Goal: Answer question/provide support

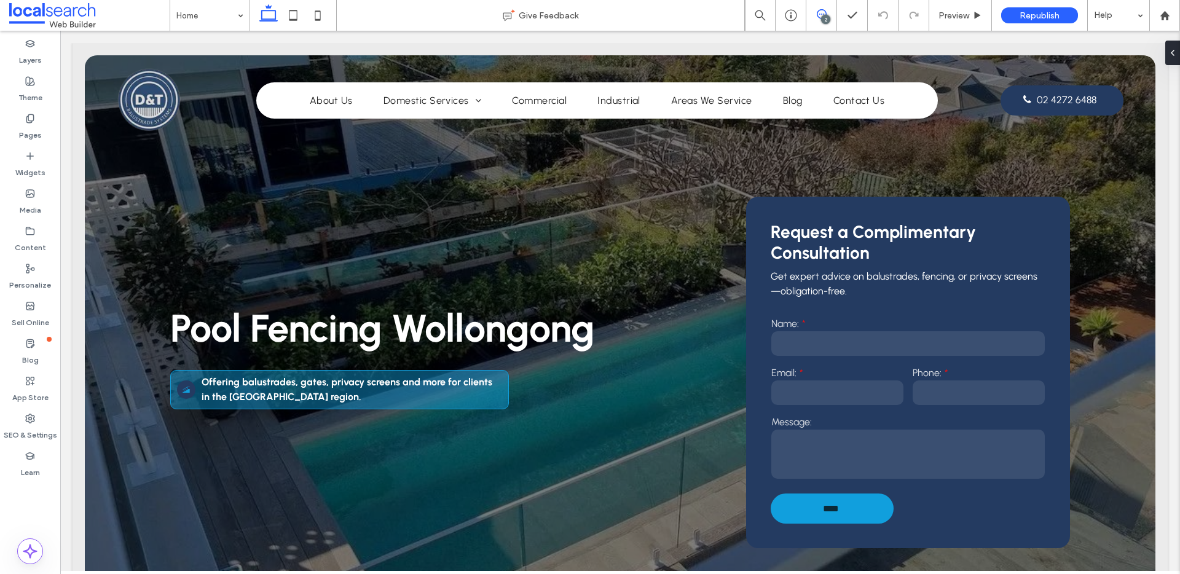
click at [826, 10] on icon at bounding box center [822, 14] width 10 height 10
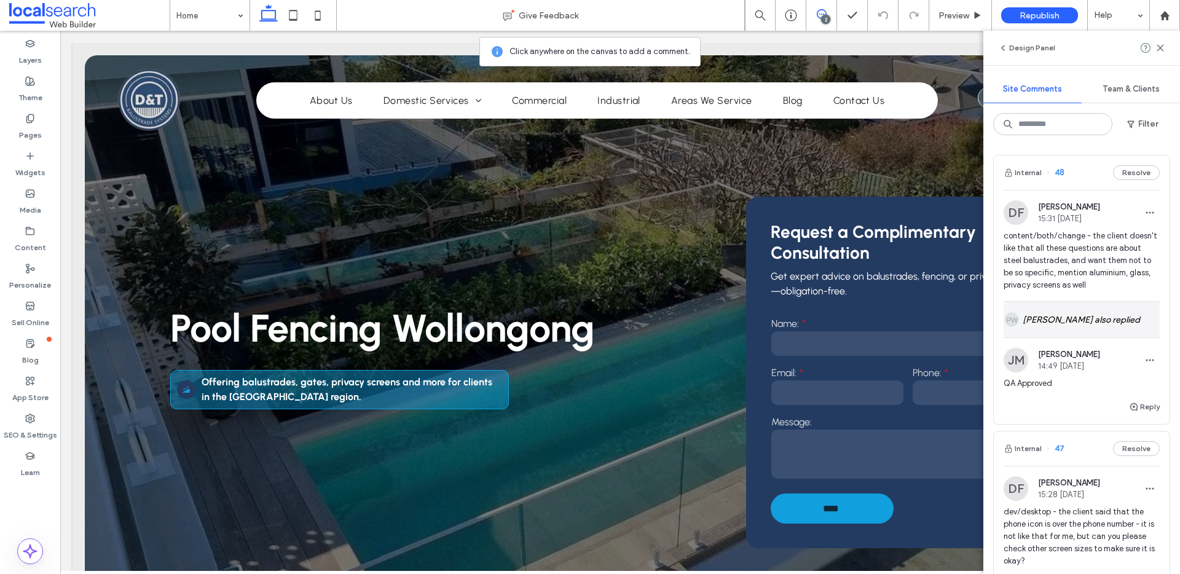
click at [1085, 326] on div "[PERSON_NAME] also replied" at bounding box center [1082, 320] width 156 height 36
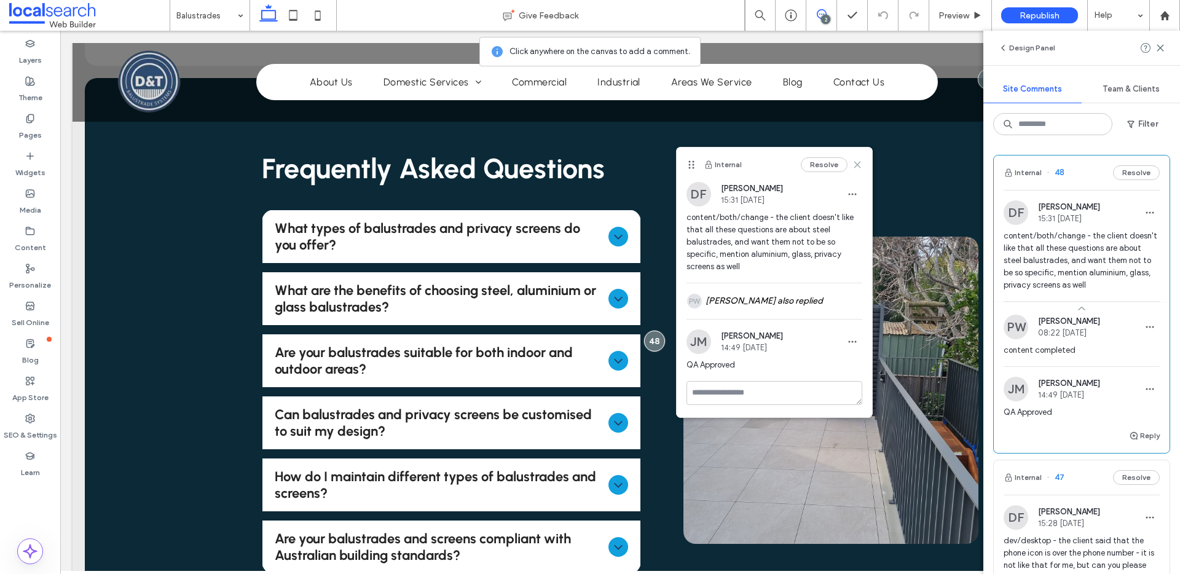
click at [861, 165] on icon at bounding box center [858, 165] width 10 height 10
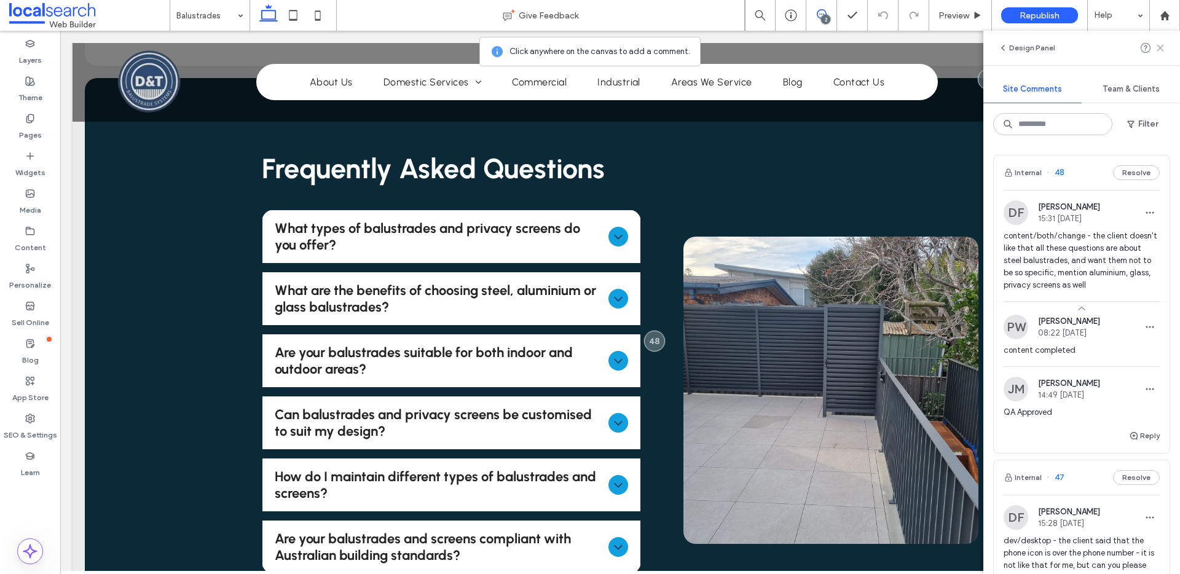
click at [1161, 50] on icon at bounding box center [1161, 48] width 10 height 10
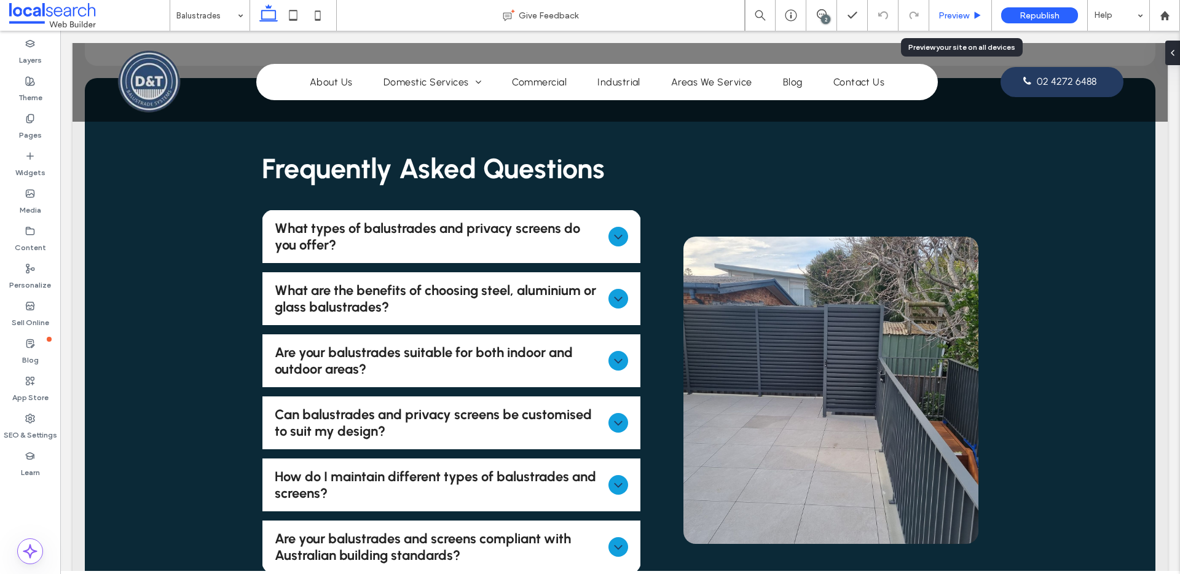
click at [965, 14] on span "Preview" at bounding box center [954, 15] width 31 height 10
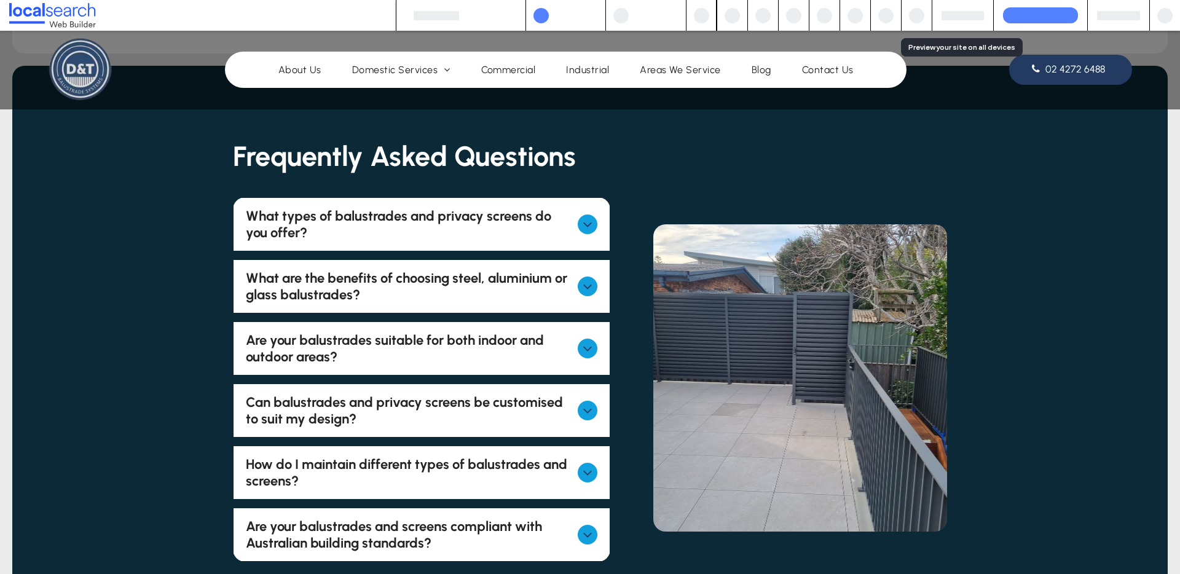
scroll to position [4366, 0]
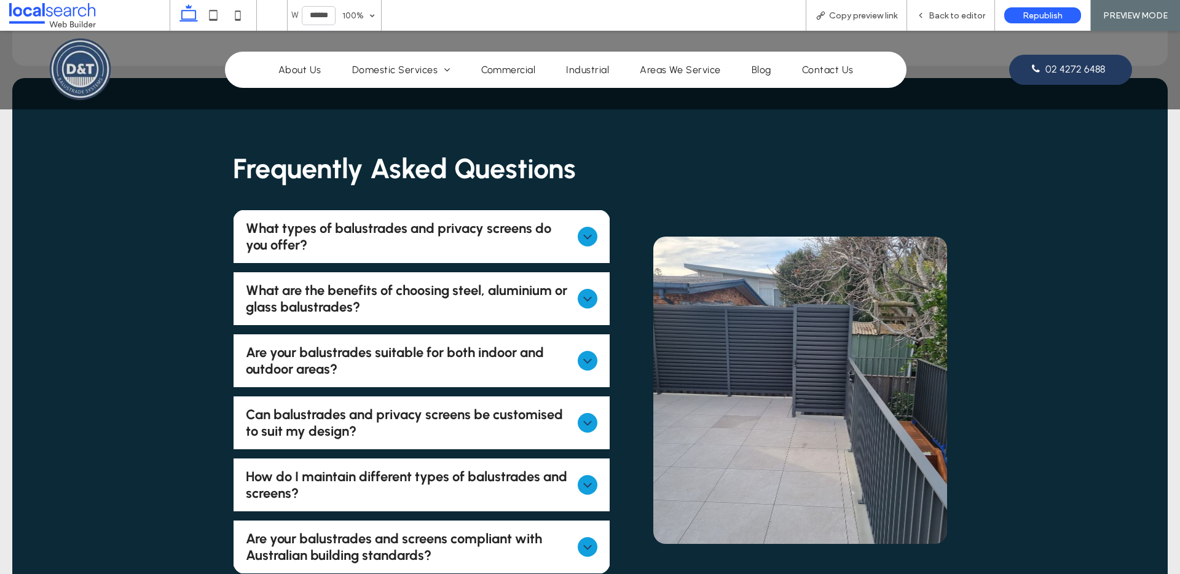
click at [568, 220] on span "What types of balustrades and privacy screens do you offer?" at bounding box center [410, 236] width 328 height 33
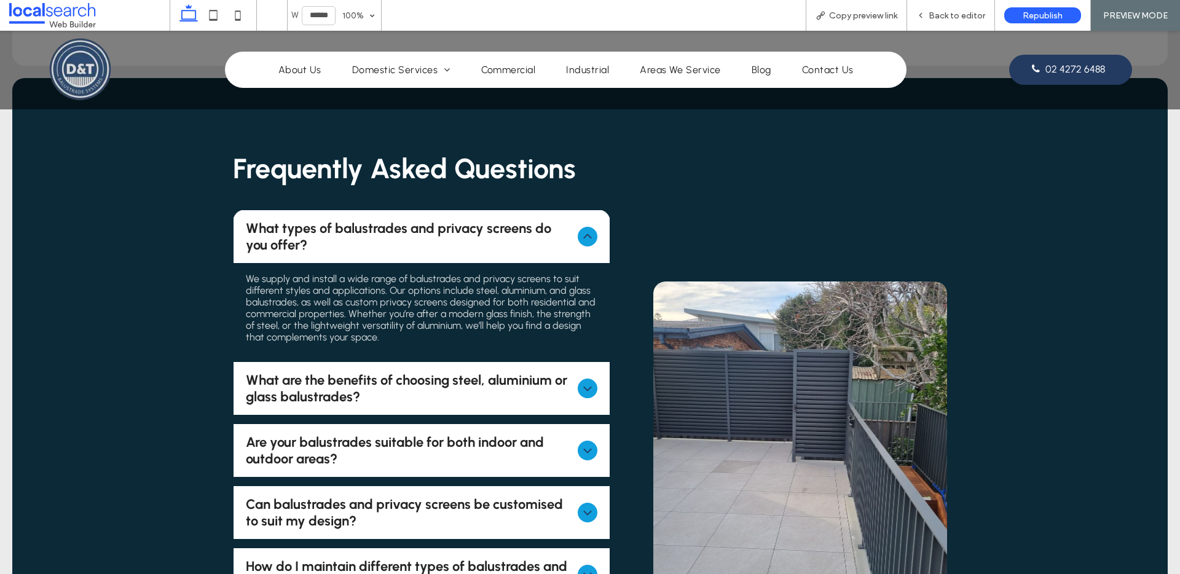
click at [580, 229] on icon at bounding box center [587, 236] width 15 height 15
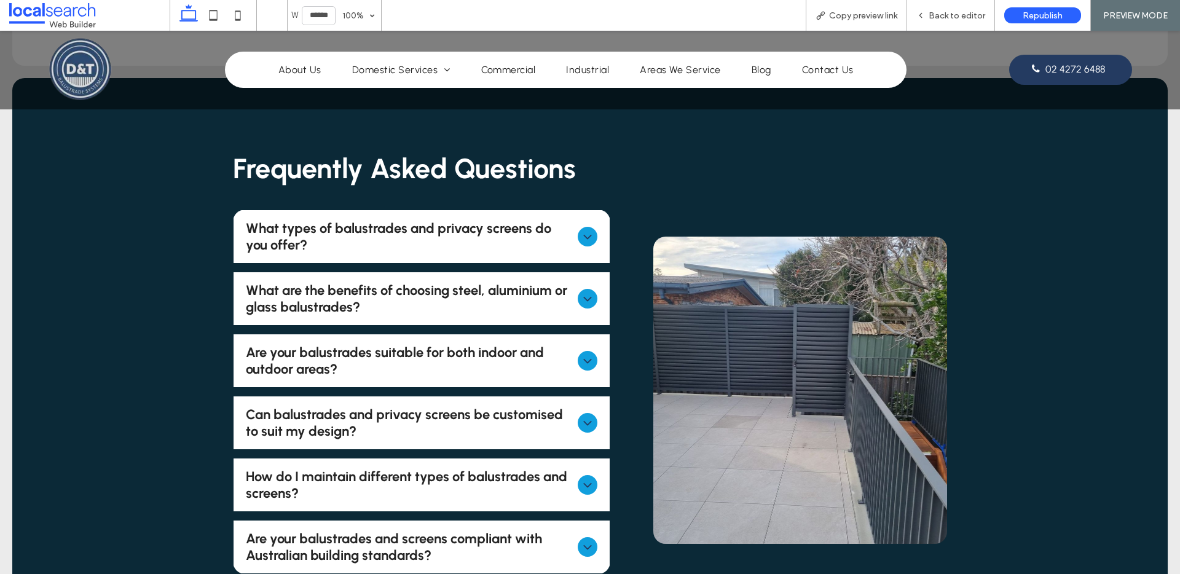
click at [571, 272] on div "What are the benefits of choosing steel, aluminium or glass balustrades?" at bounding box center [422, 298] width 377 height 53
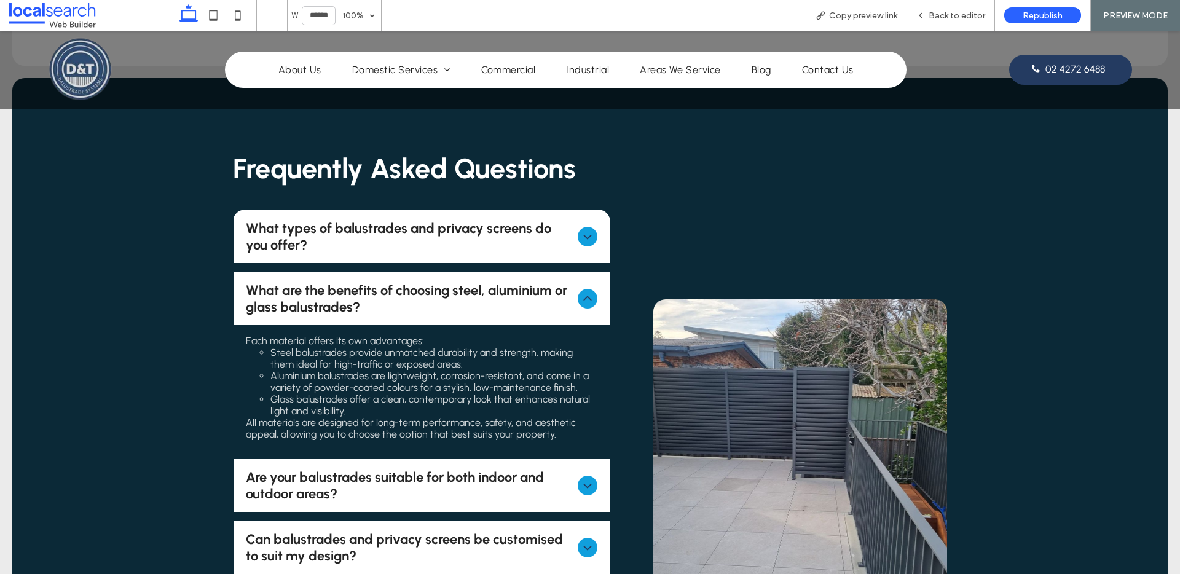
click at [571, 272] on div "What are the benefits of choosing steel, aluminium or glass balustrades?" at bounding box center [422, 298] width 377 height 53
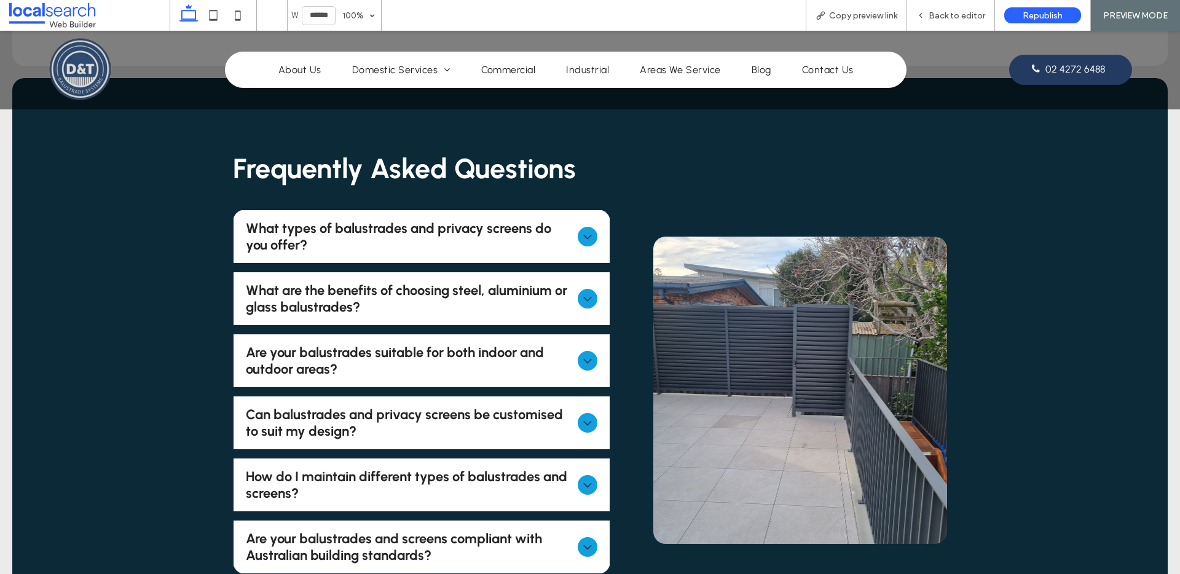
click at [584, 334] on div "Are your balustrades suitable for both indoor and outdoor areas?" at bounding box center [422, 360] width 377 height 53
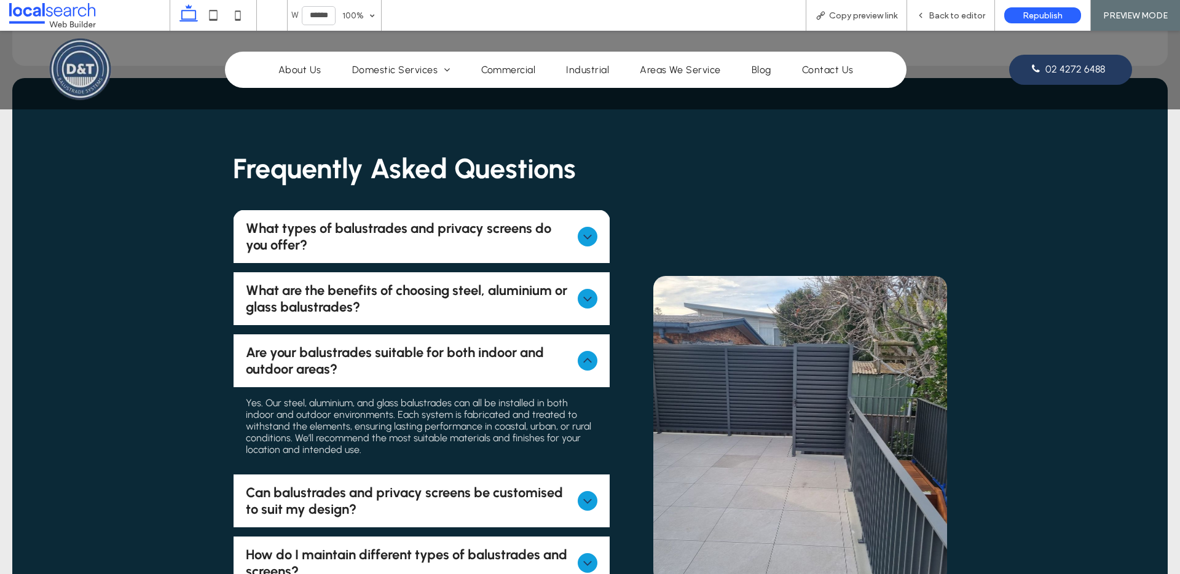
click at [535, 344] on span "Are your balustrades suitable for both indoor and outdoor areas?" at bounding box center [410, 360] width 328 height 33
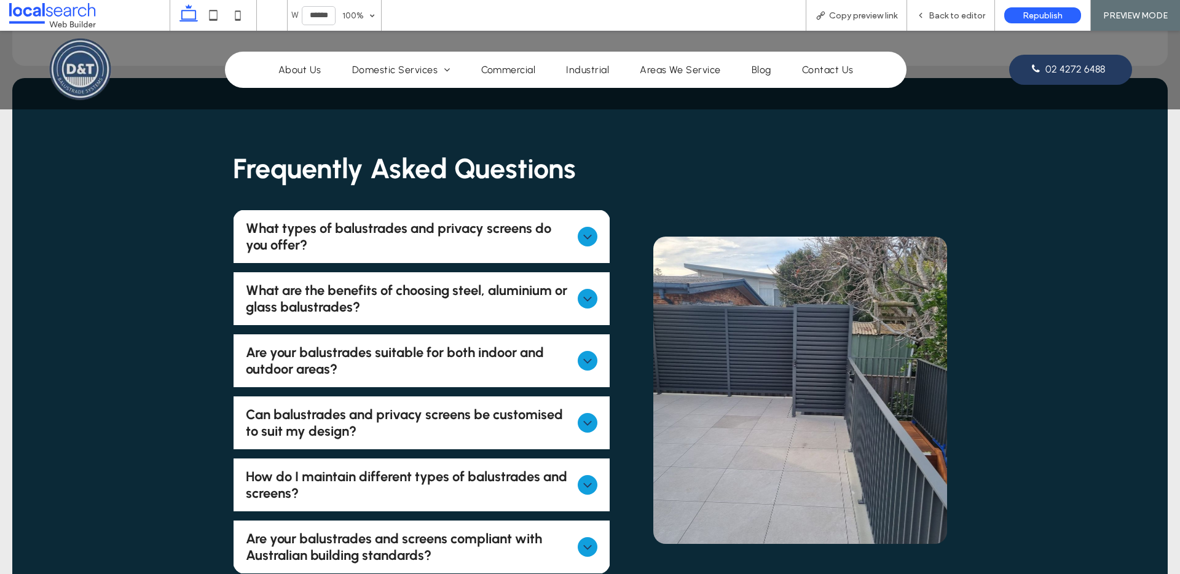
click at [545, 406] on span "Can balustrades and privacy screens be customised to suit my design?" at bounding box center [410, 422] width 328 height 33
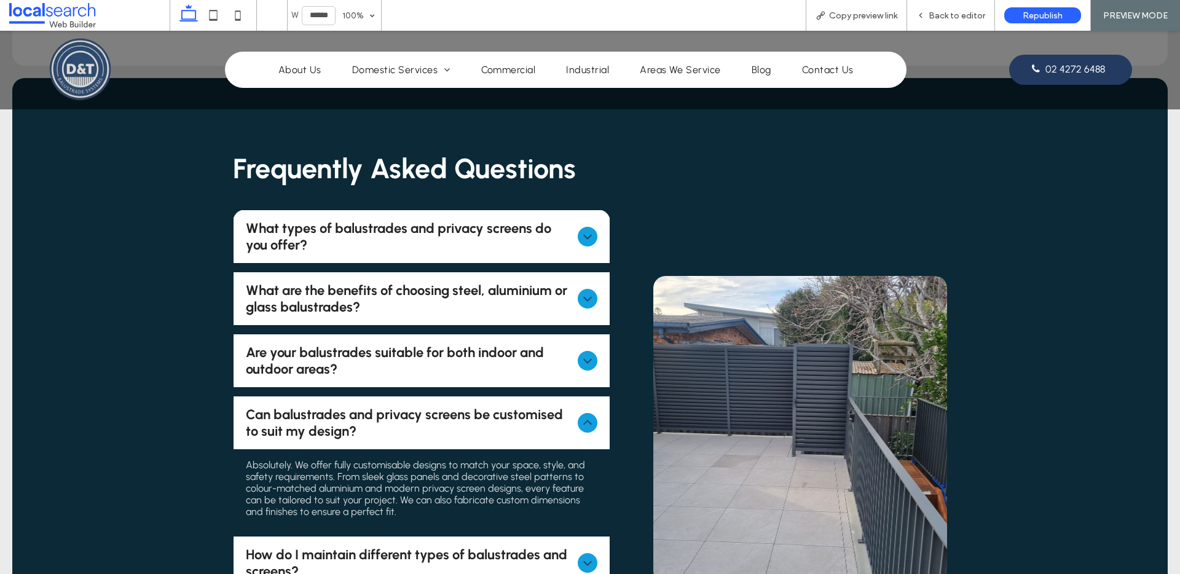
click at [556, 406] on span "Can balustrades and privacy screens be customised to suit my design?" at bounding box center [410, 422] width 328 height 33
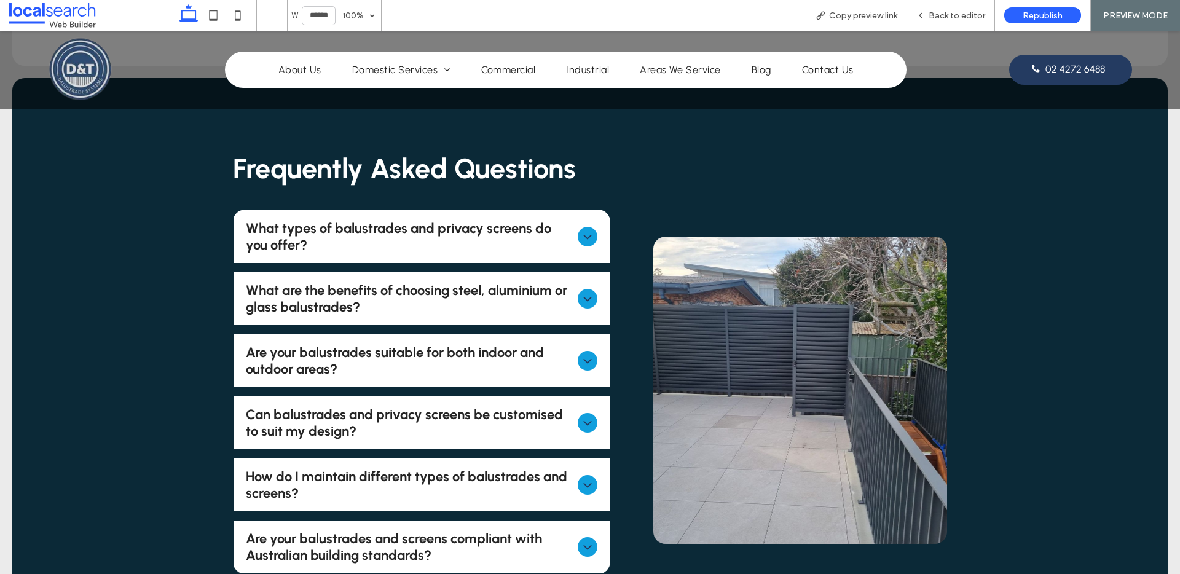
click at [550, 468] on span "How do I maintain different types of balustrades and screens?" at bounding box center [410, 484] width 328 height 33
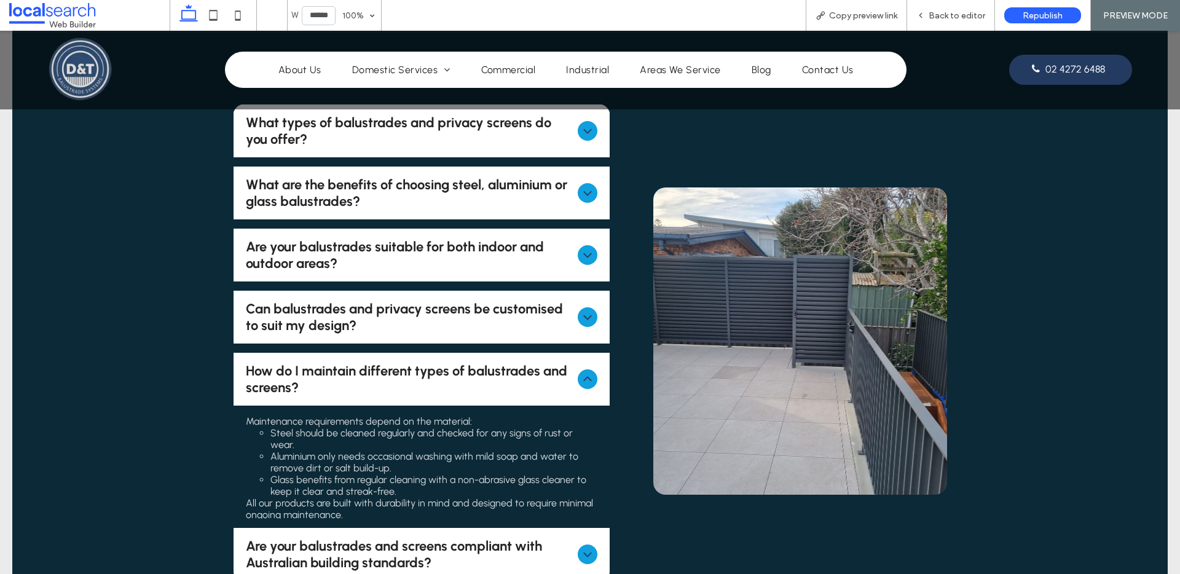
scroll to position [4473, 0]
click at [537, 362] on span "How do I maintain different types of balustrades and screens?" at bounding box center [410, 378] width 328 height 33
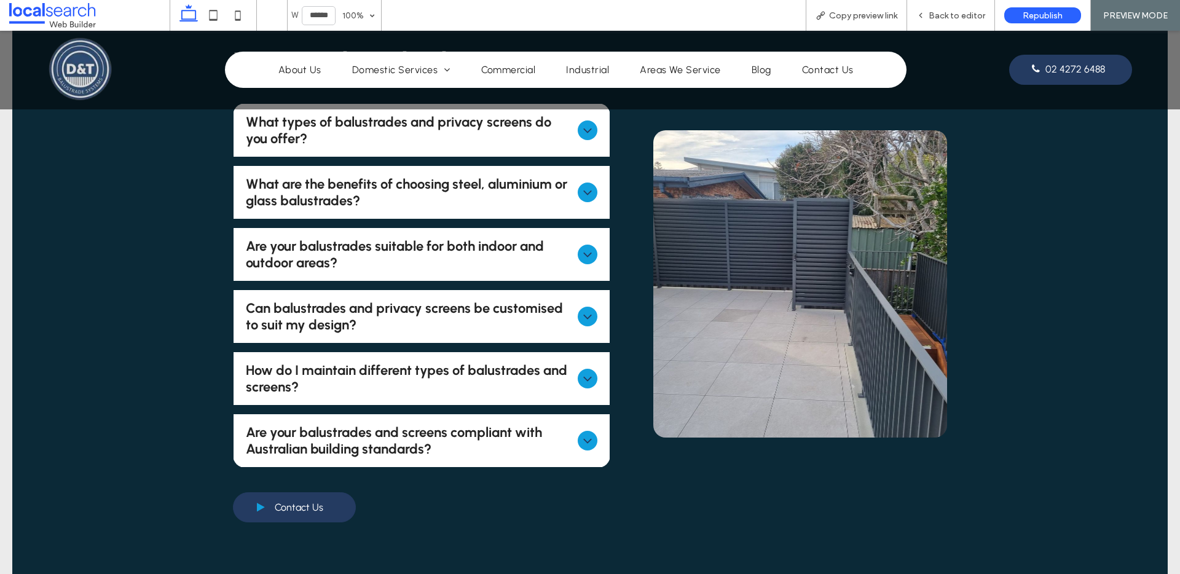
click at [548, 414] on div "Are your balustrades and screens compliant with Australian building standards?" at bounding box center [422, 440] width 377 height 53
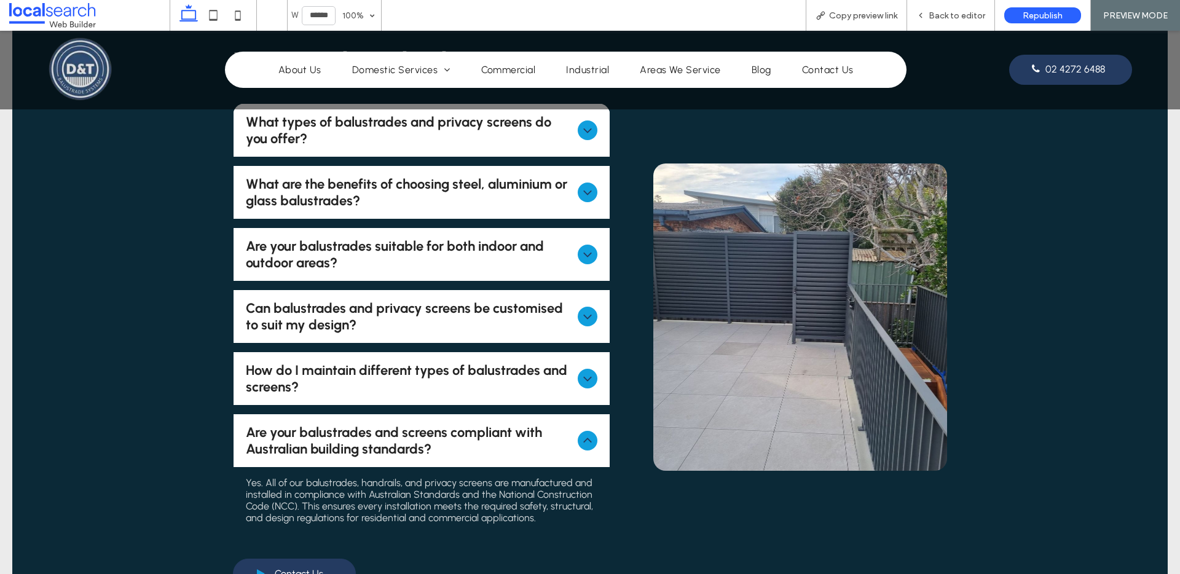
click at [554, 424] on span "Are your balustrades and screens compliant with Australian building standards?" at bounding box center [410, 440] width 328 height 33
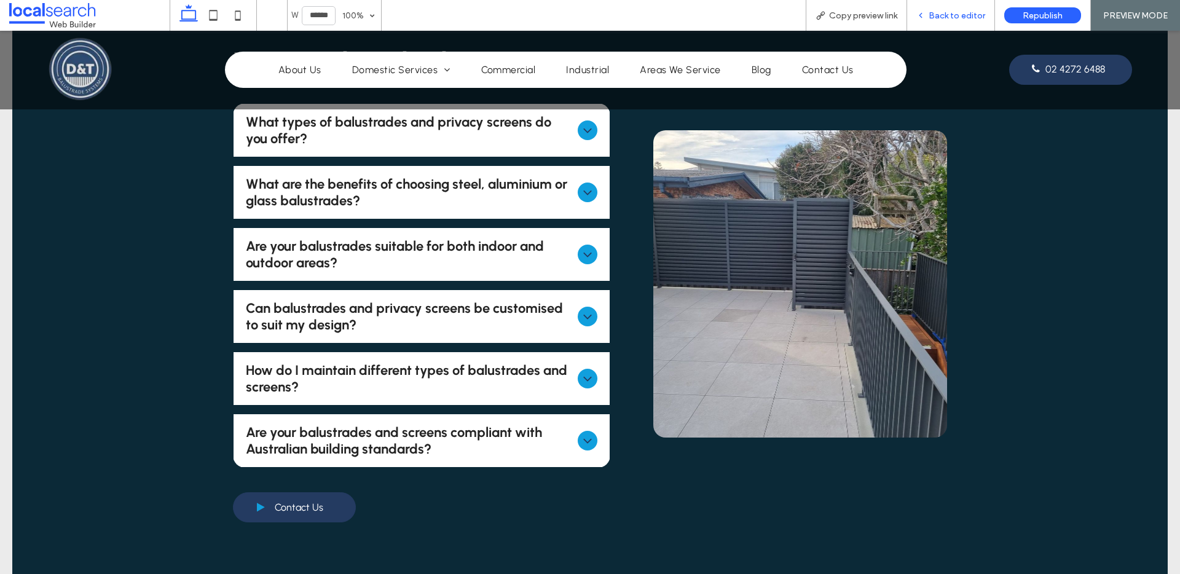
click at [956, 10] on span "Back to editor" at bounding box center [957, 15] width 57 height 10
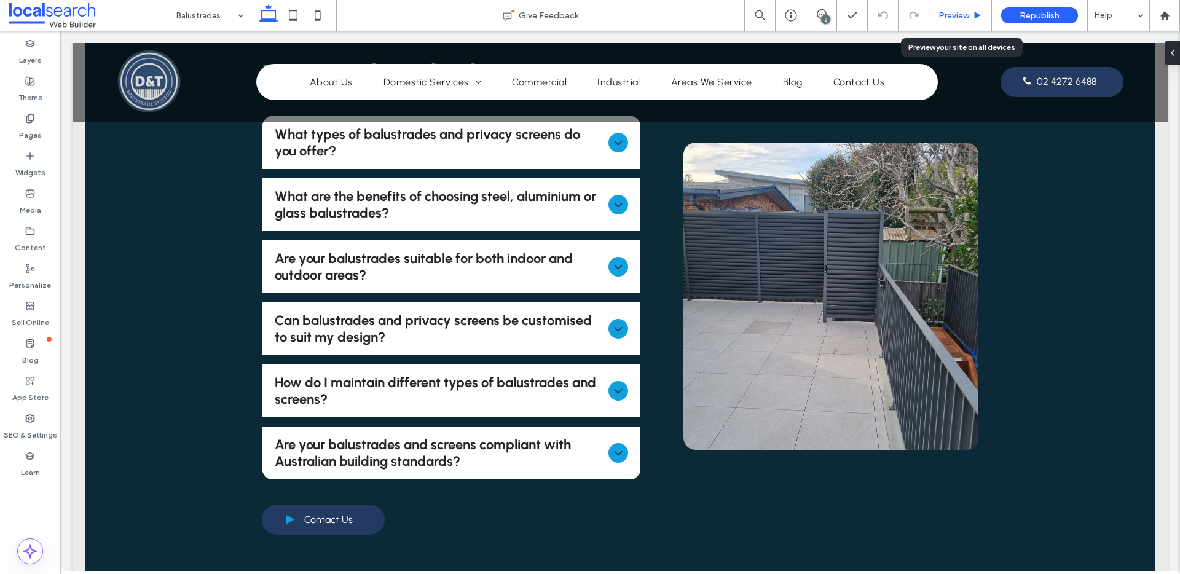
scroll to position [4485, 0]
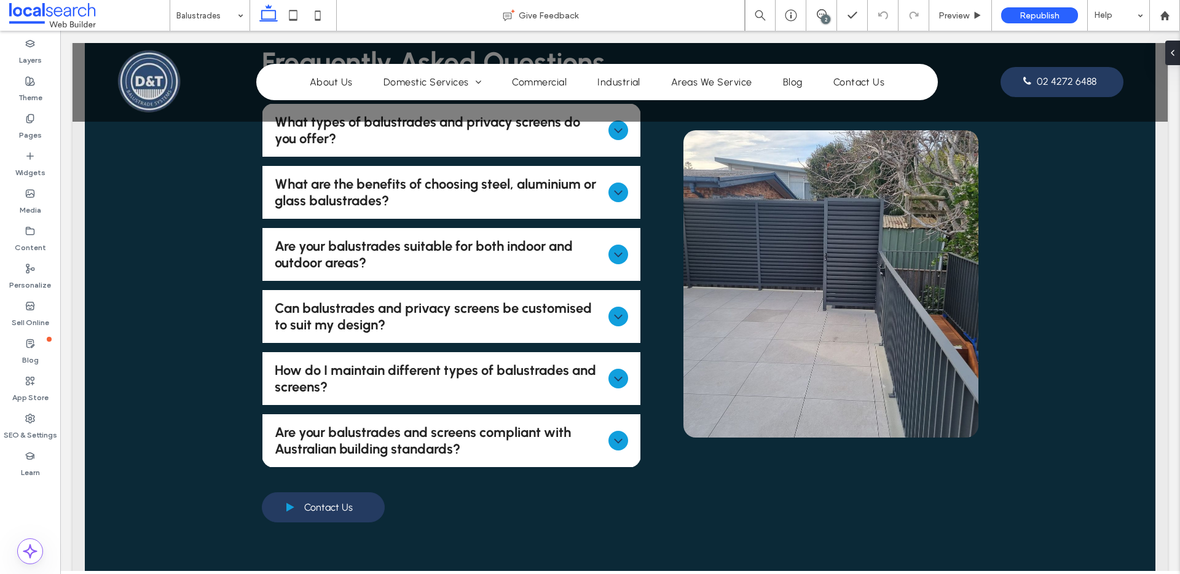
click at [825, 22] on div "2" at bounding box center [825, 19] width 9 height 9
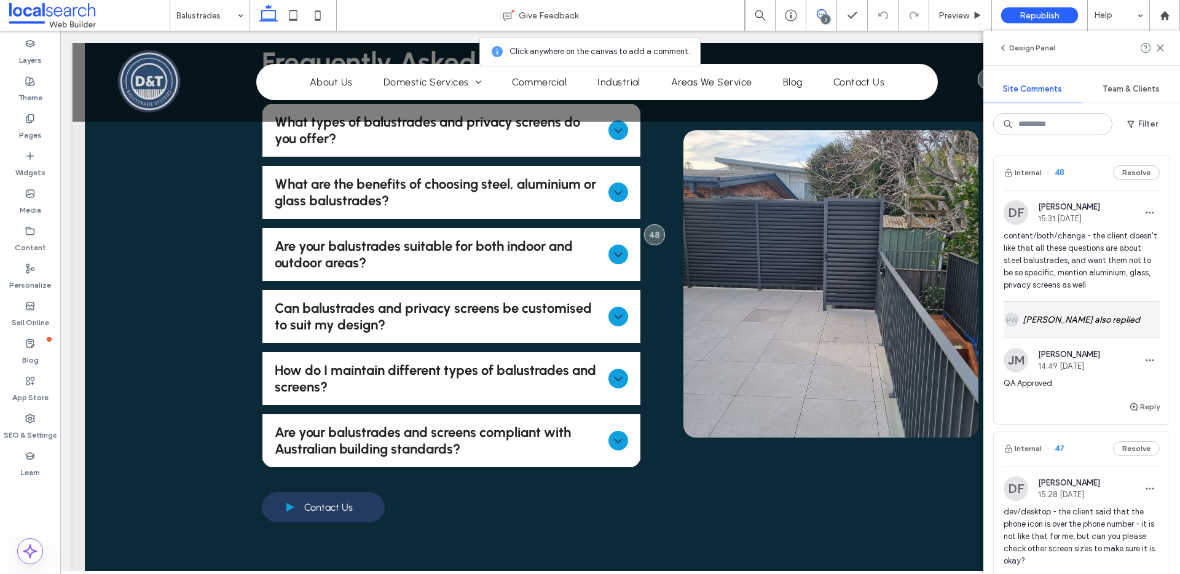
click at [1078, 320] on div "[PERSON_NAME] also replied" at bounding box center [1082, 320] width 156 height 36
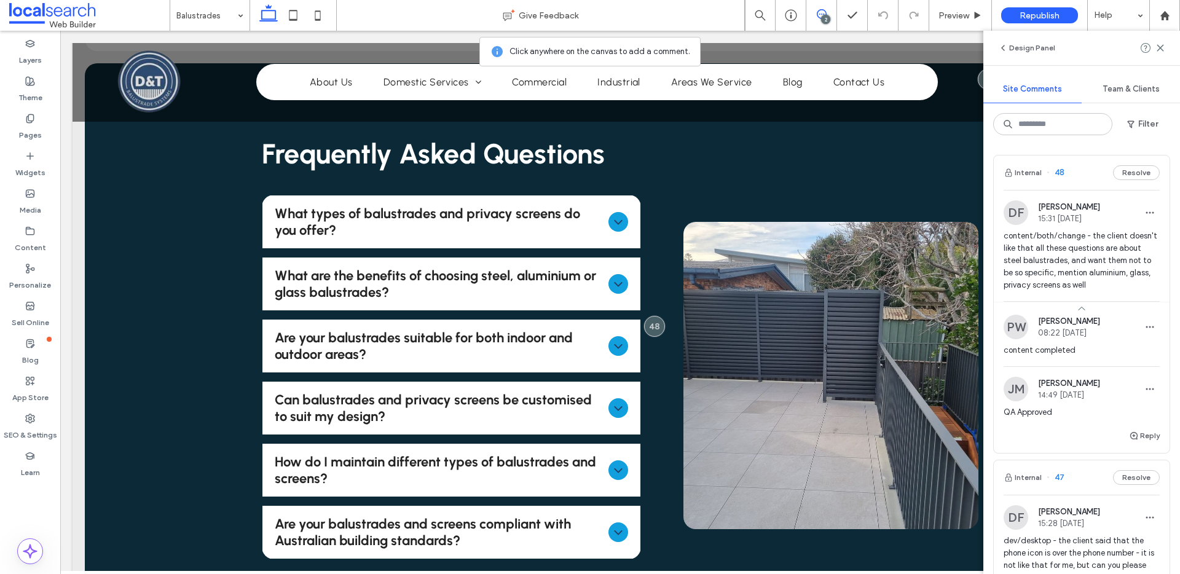
scroll to position [4378, 0]
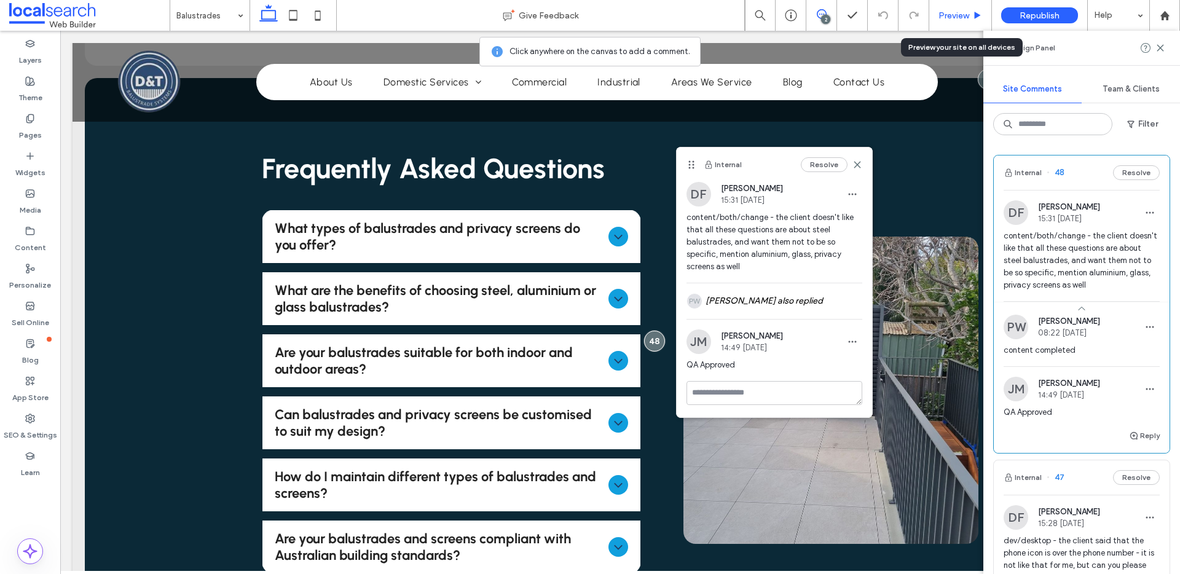
click at [944, 15] on span "Preview" at bounding box center [954, 15] width 31 height 10
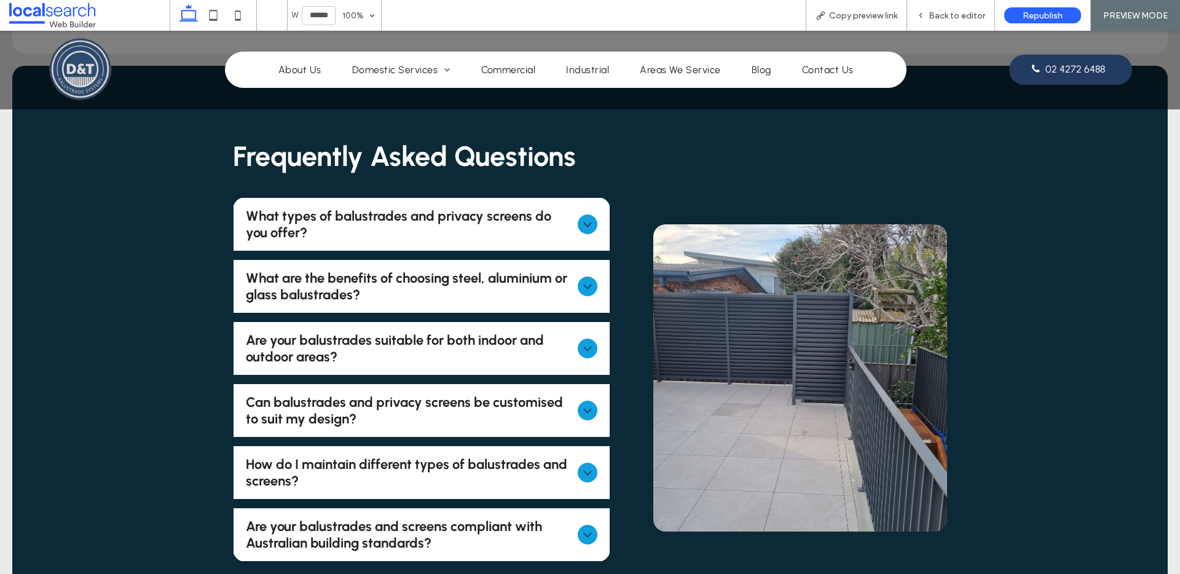
scroll to position [4366, 0]
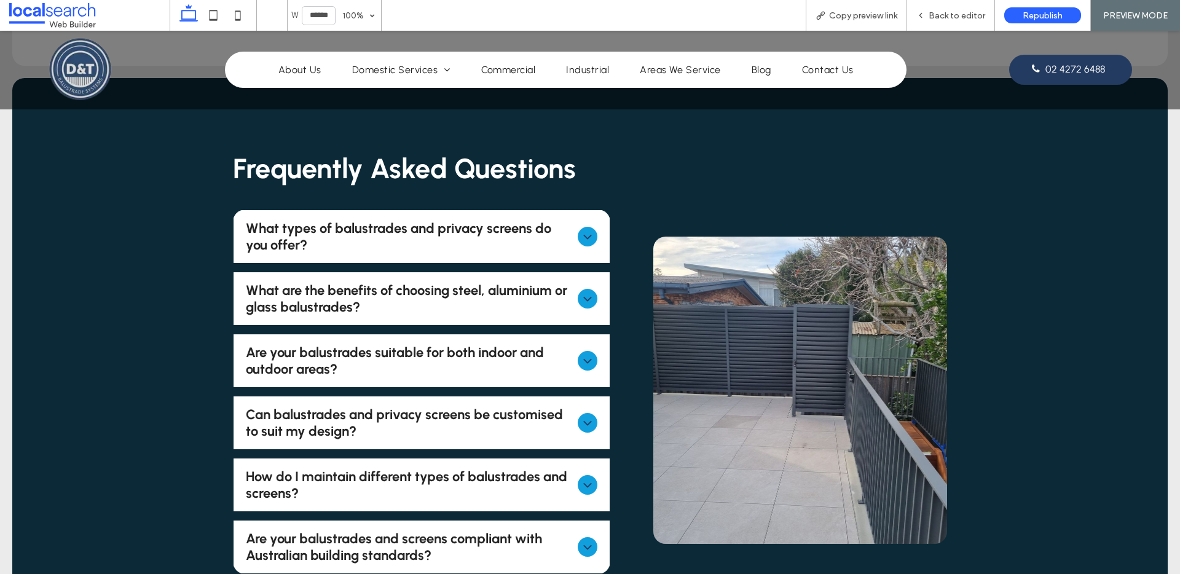
click at [576, 210] on div "What types of balustrades and privacy screens do you offer?" at bounding box center [422, 236] width 377 height 53
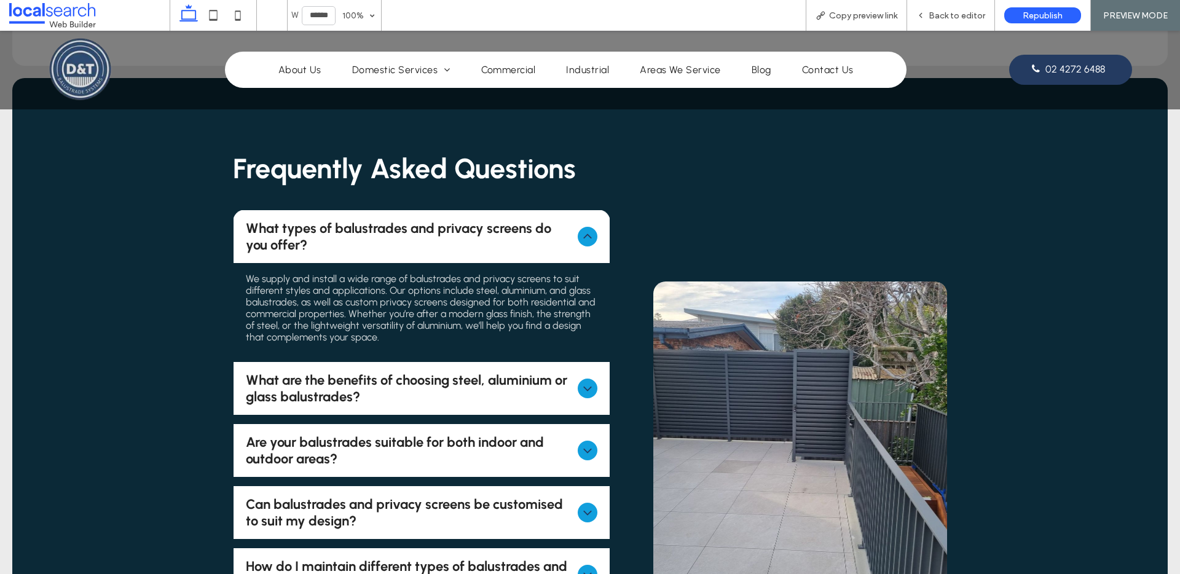
click at [562, 372] on span "What are the benefits of choosing steel, aluminium or glass balustrades?" at bounding box center [410, 388] width 328 height 33
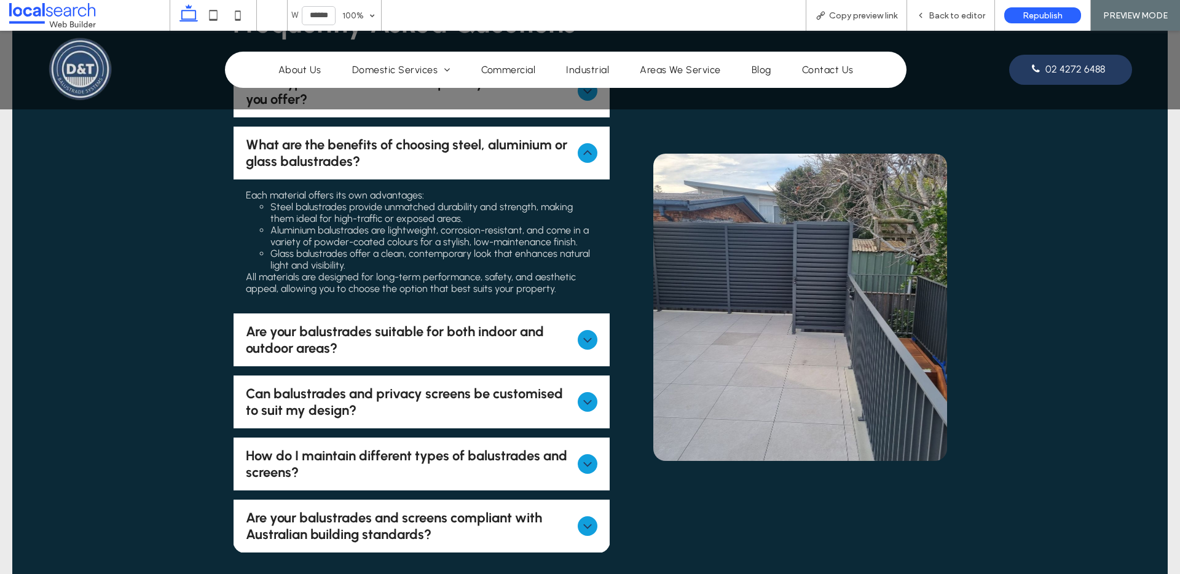
scroll to position [4519, 0]
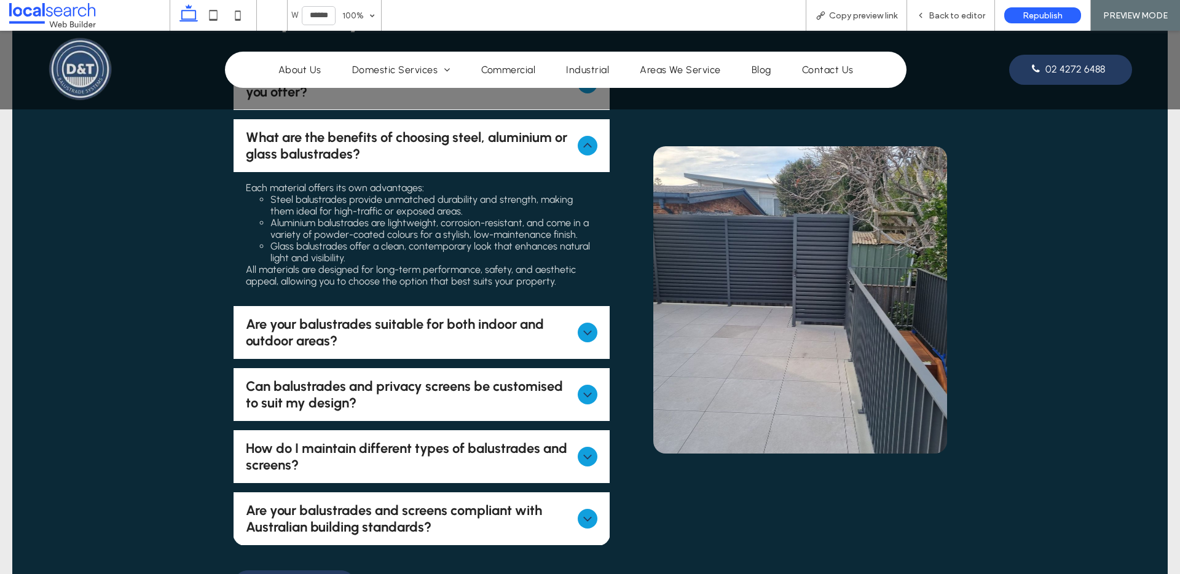
click at [580, 325] on icon at bounding box center [587, 332] width 15 height 15
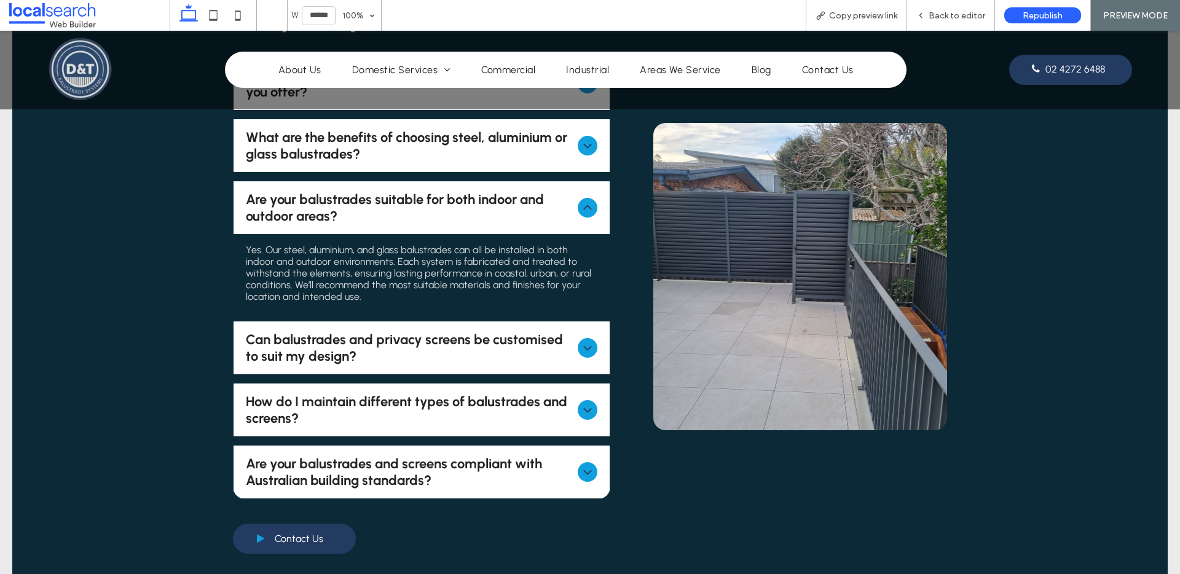
click at [580, 341] on icon at bounding box center [587, 348] width 15 height 15
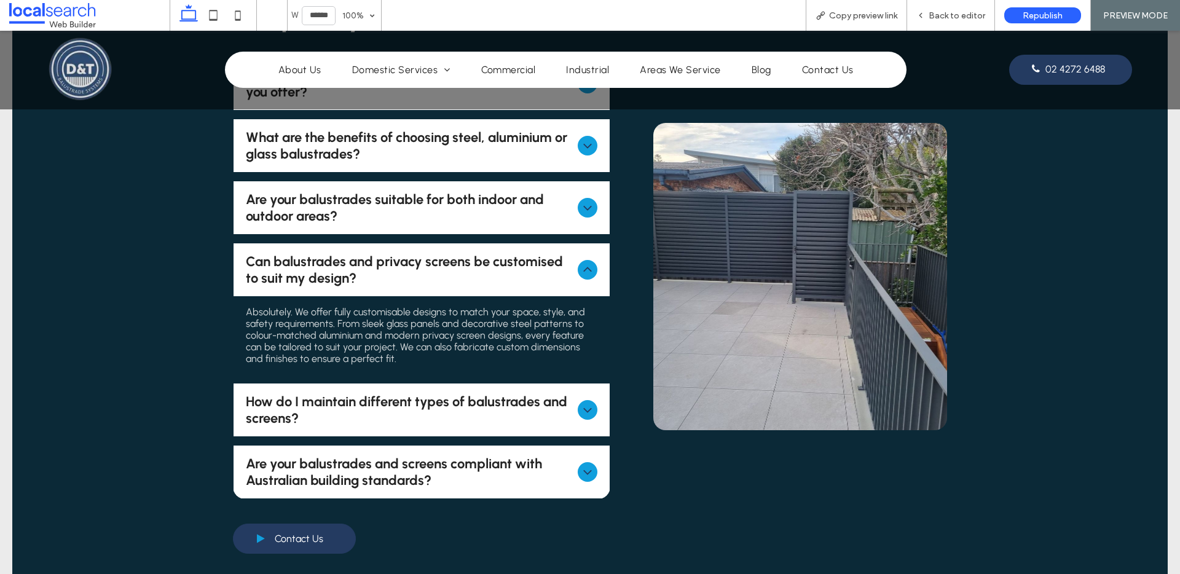
click at [580, 403] on icon at bounding box center [587, 410] width 15 height 15
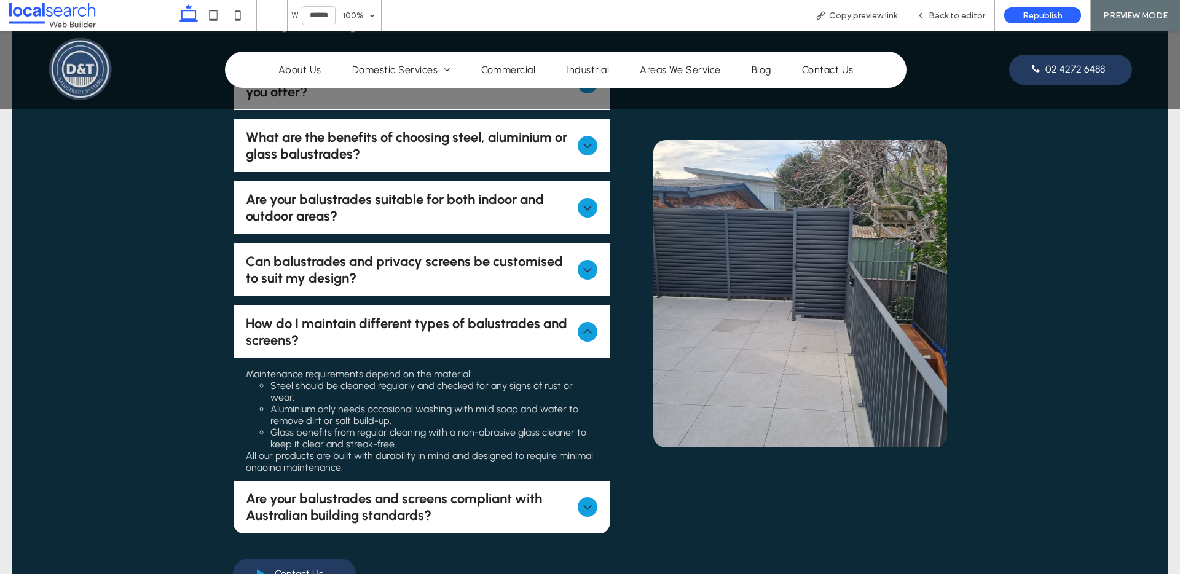
click at [581, 481] on div "Are your balustrades and screens compliant with Australian building standards?" at bounding box center [422, 507] width 377 height 53
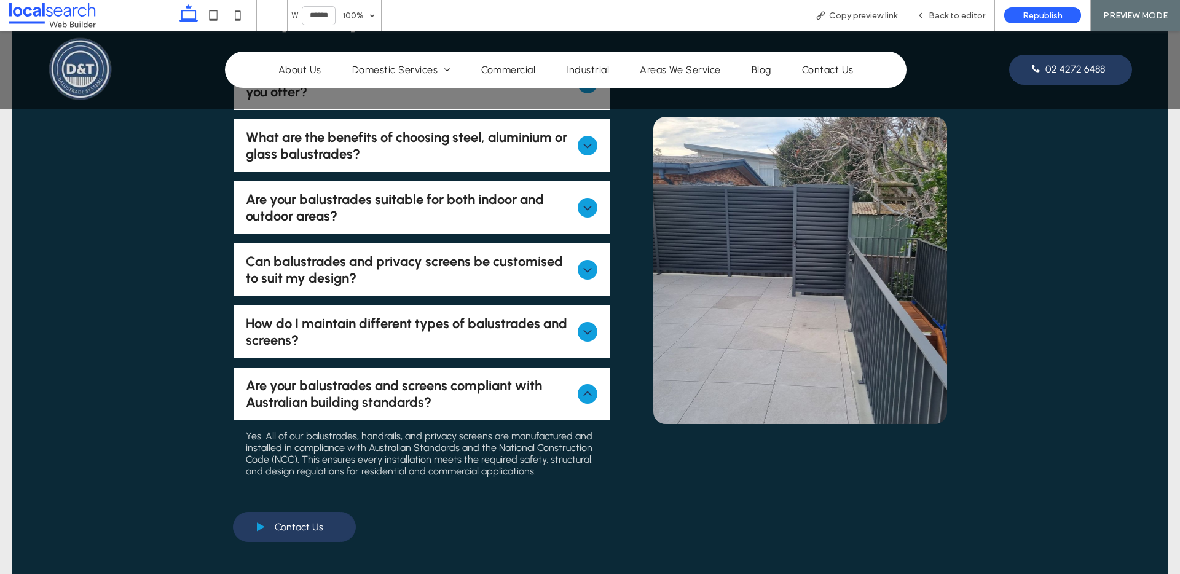
click at [586, 384] on div at bounding box center [588, 394] width 20 height 20
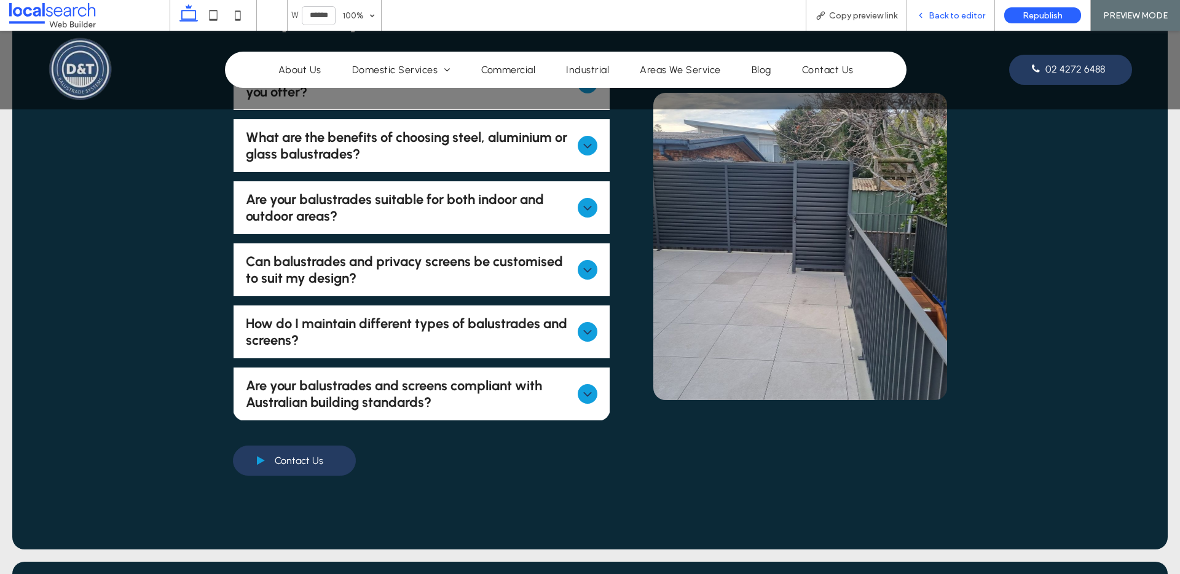
click at [972, 23] on div "Back to editor" at bounding box center [951, 15] width 88 height 31
click at [943, 15] on span "Back to editor" at bounding box center [957, 15] width 57 height 10
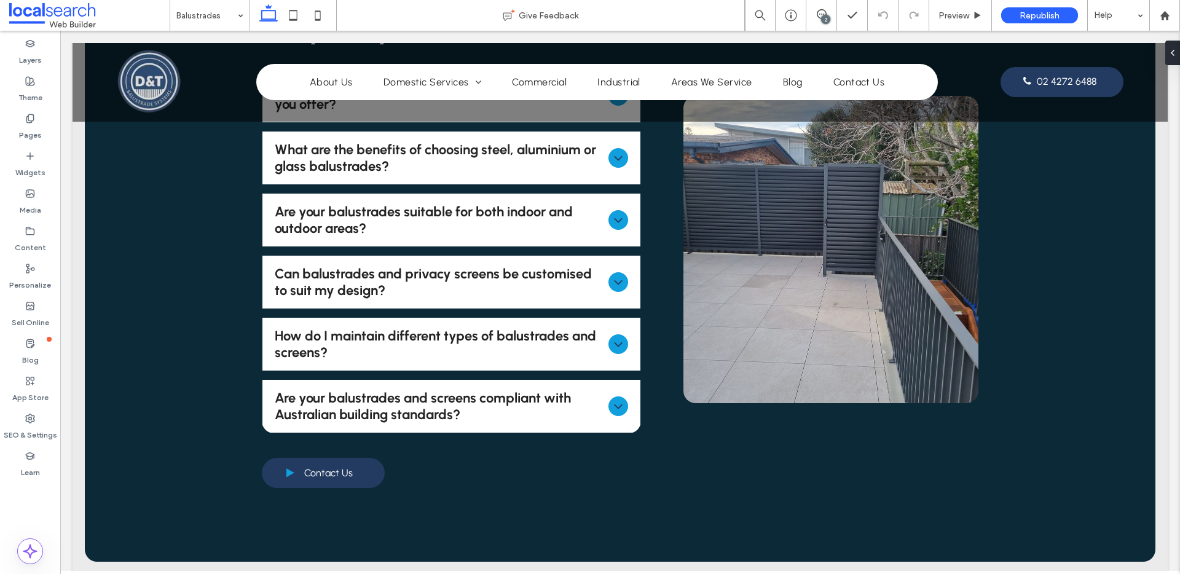
scroll to position [4532, 0]
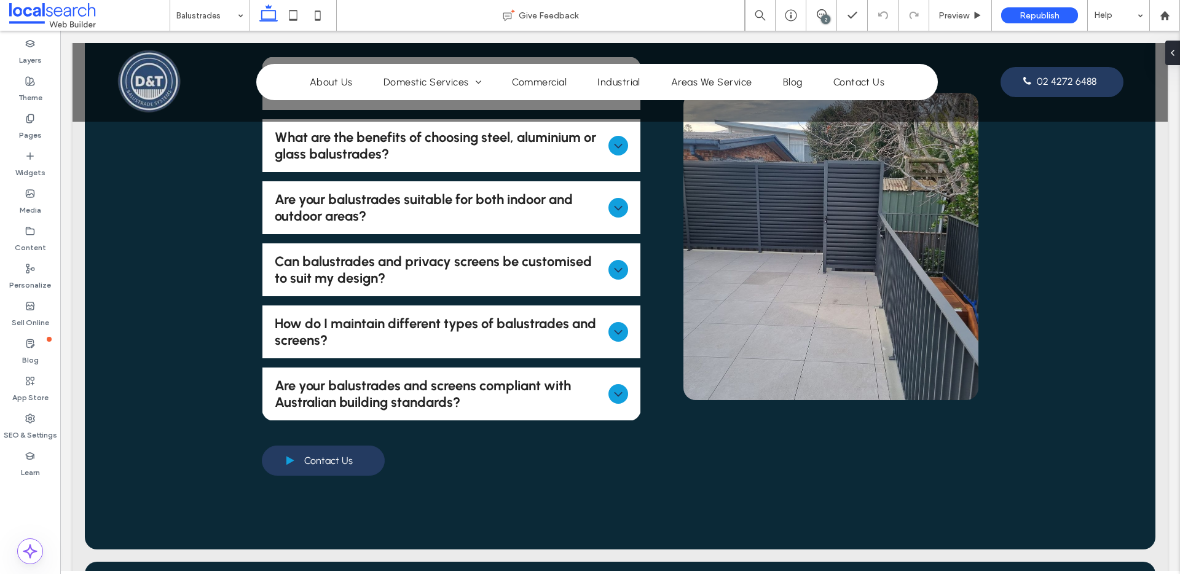
click at [824, 16] on div "2" at bounding box center [825, 19] width 9 height 9
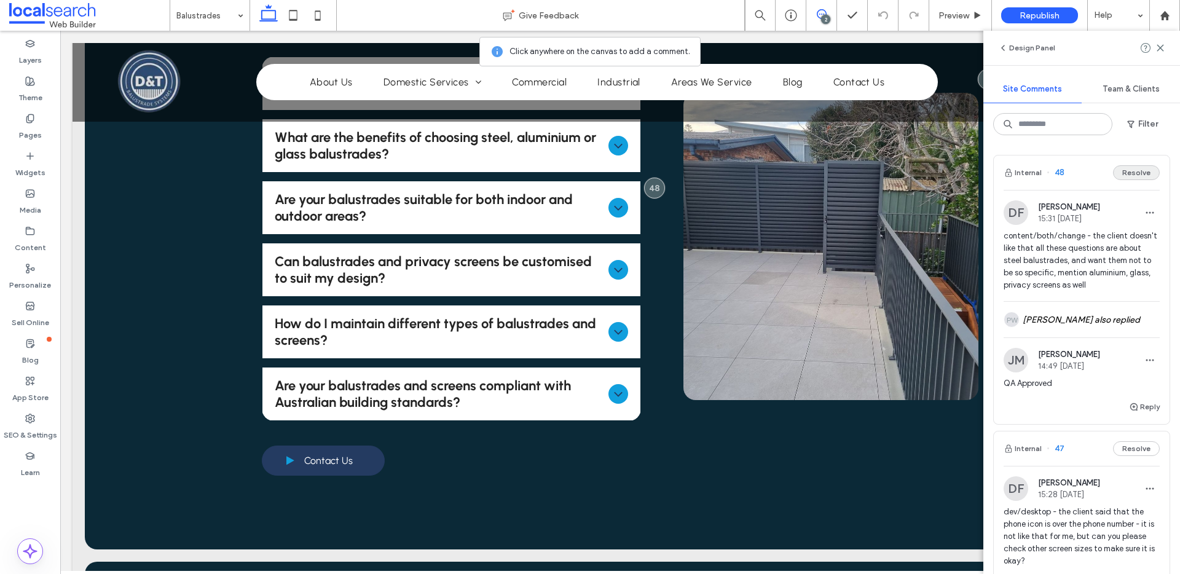
click at [1127, 175] on button "Resolve" at bounding box center [1136, 172] width 47 height 15
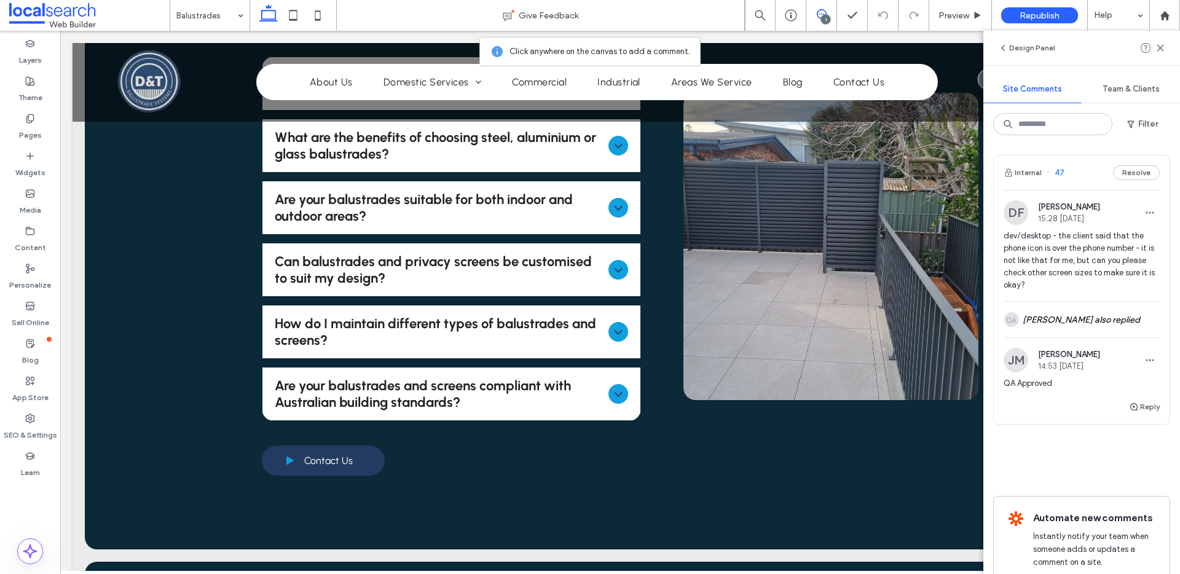
click at [1093, 171] on div "Internal 47 Resolve" at bounding box center [1082, 173] width 176 height 34
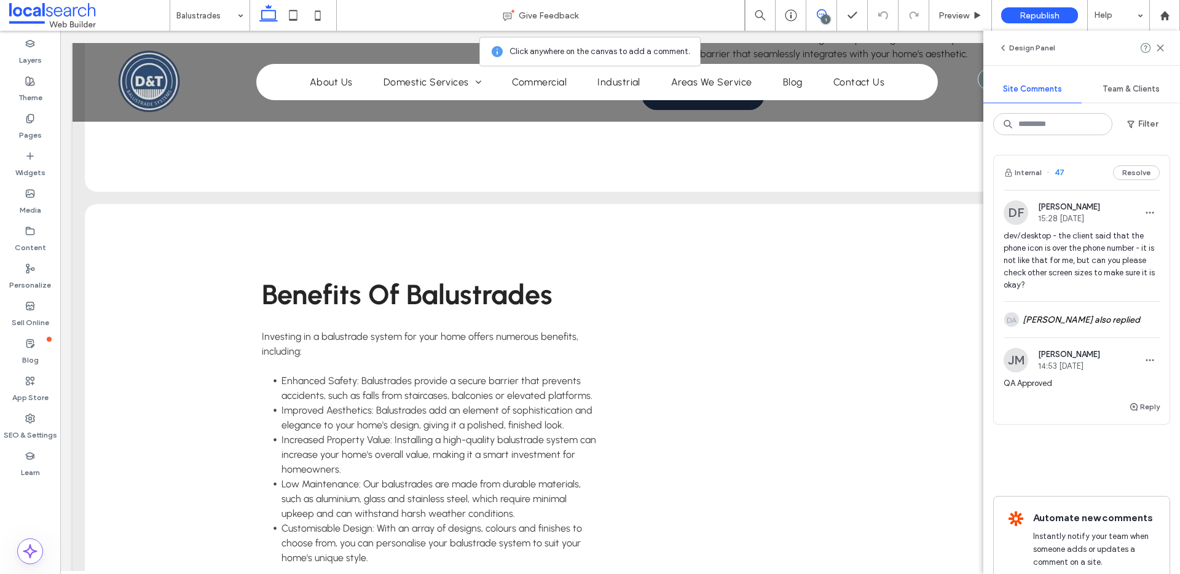
scroll to position [2155, 0]
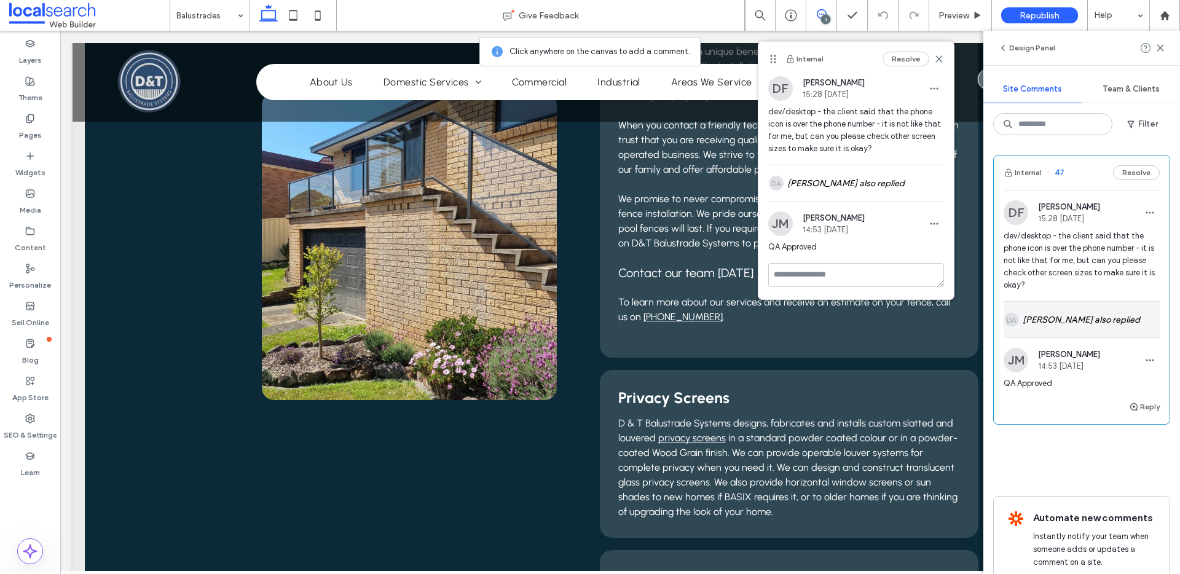
click at [1118, 313] on div "DA [PERSON_NAME] also replied" at bounding box center [1082, 320] width 156 height 36
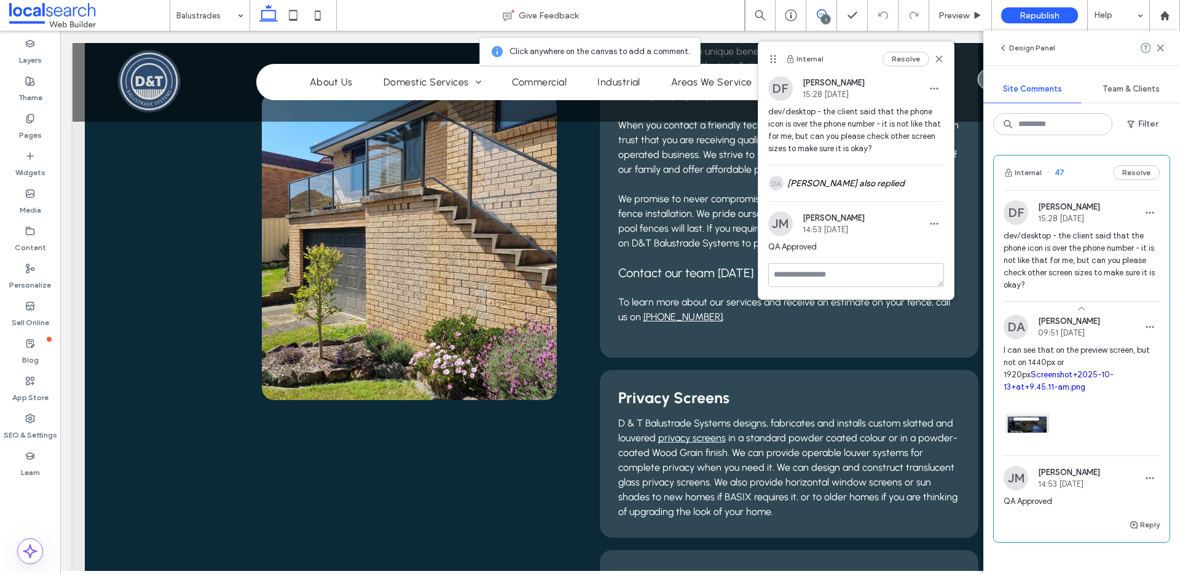
click at [1051, 372] on link "Screenshot+2025-10-13+at+9.45.11-am.png" at bounding box center [1059, 381] width 110 height 22
click at [939, 60] on icon at bounding box center [939, 59] width 10 height 10
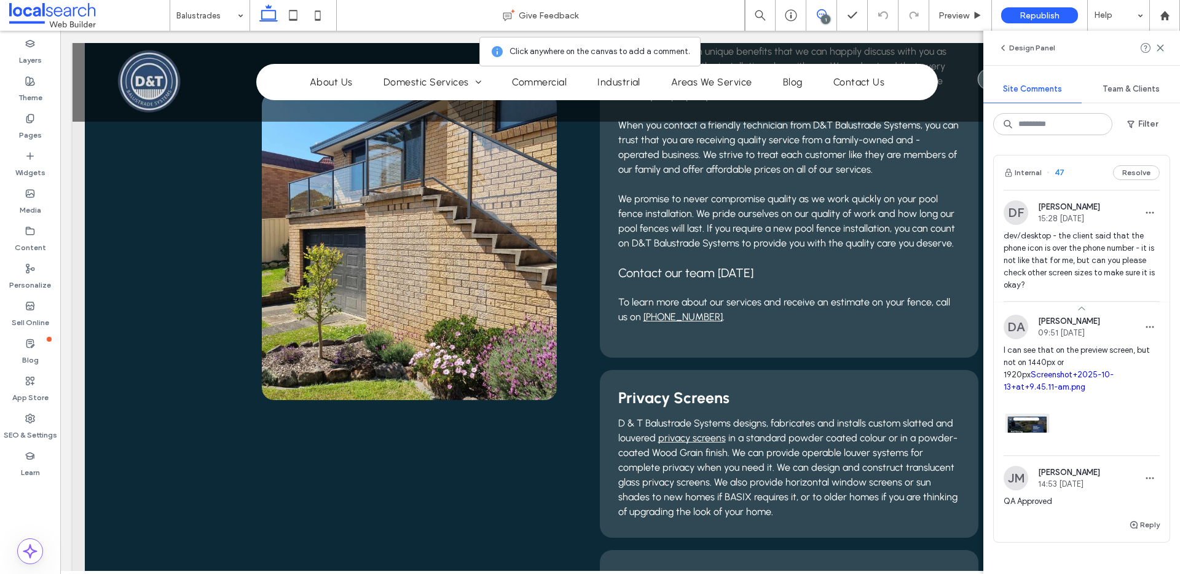
click at [1165, 45] on div "Design Panel" at bounding box center [1082, 48] width 197 height 34
click at [1164, 46] on icon at bounding box center [1161, 48] width 10 height 10
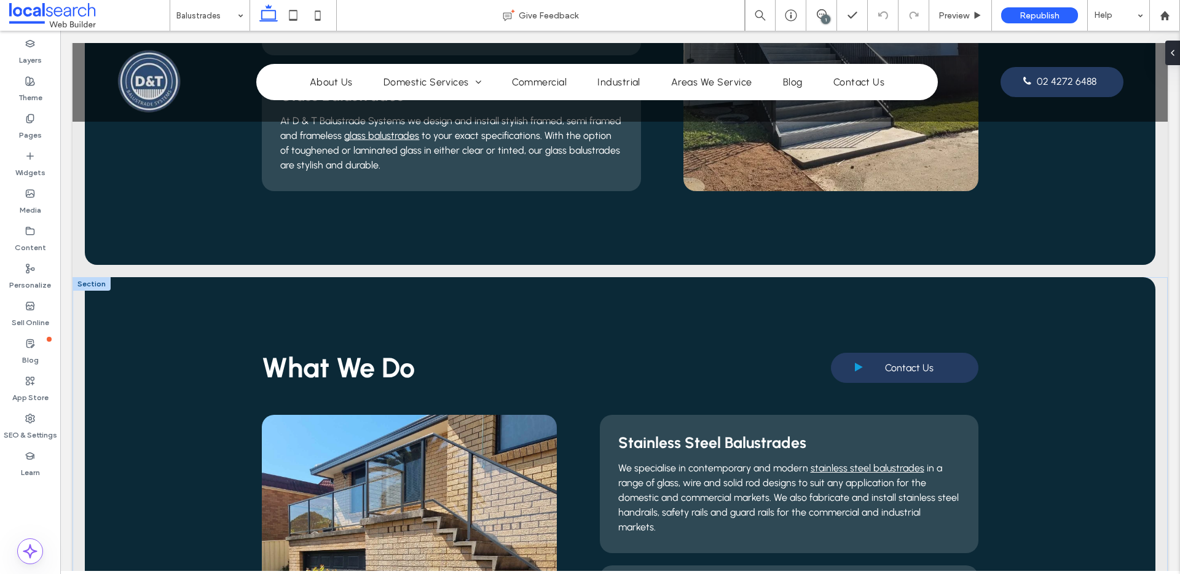
scroll to position [1344, 0]
